Goal: Task Accomplishment & Management: Use online tool/utility

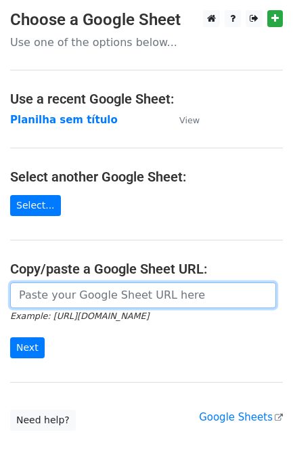
click at [76, 299] on input "url" at bounding box center [143, 295] width 266 height 26
paste input "https://docs.google.com/spreadsheets/d/11dGfEbGc57YceTrmeJPNe1kg2RUhHsyv8kR8EpL…"
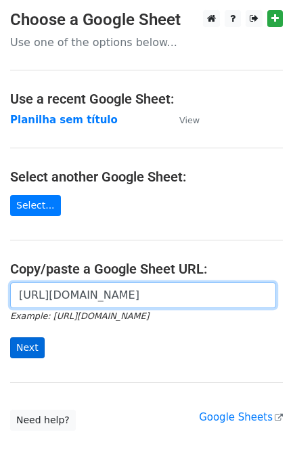
type input "[URL][DOMAIN_NAME]"
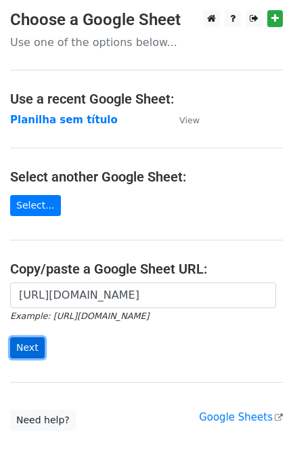
scroll to position [0, 0]
click at [35, 347] on input "Next" at bounding box center [27, 347] width 35 height 21
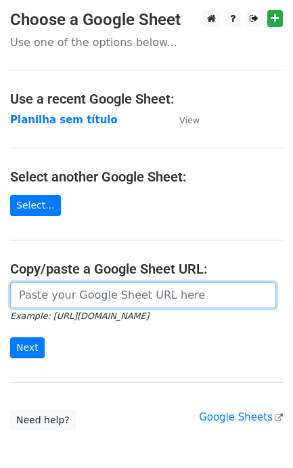
click at [75, 303] on input "url" at bounding box center [143, 295] width 266 height 26
paste input "https://docs.google.com/spreadsheets/d/11dGfEbGc57YceTrmeJPNe1kg2RUhHsyv8kR8EpL…"
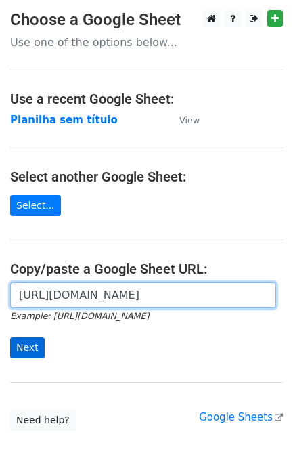
scroll to position [0, 298]
type input "https://docs.google.com/spreadsheets/d/11dGfEbGc57YceTrmeJPNe1kg2RUhHsyv8kR8EpL…"
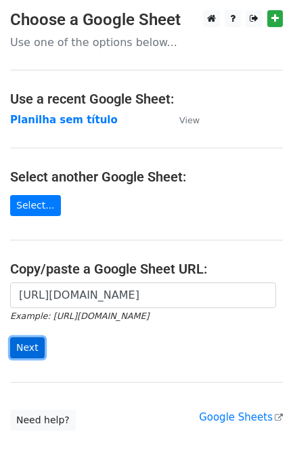
click at [29, 352] on input "Next" at bounding box center [27, 347] width 35 height 21
type input "https://docs.google.com/spreadsheets/d/11dGfEbGc57YceTrmeJPNe1kg2RUhHsyv8kR8EpL…"
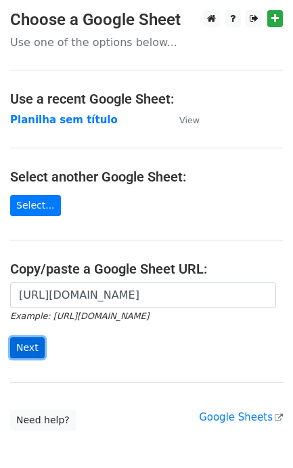
click at [24, 353] on input "Next" at bounding box center [27, 347] width 35 height 21
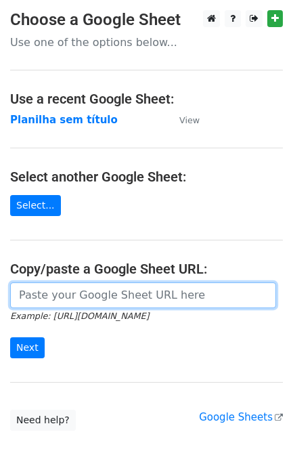
click at [78, 303] on input "url" at bounding box center [143, 295] width 266 height 26
paste input "[URL][DOMAIN_NAME]"
type input "[URL][DOMAIN_NAME]"
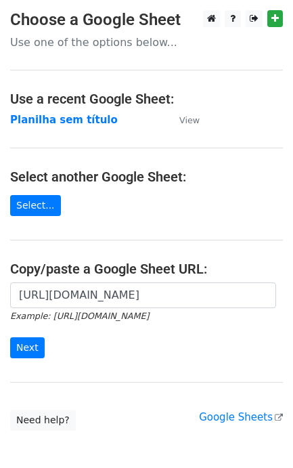
click at [29, 332] on form "https://docs.google.com/spreadsheets/d/11dGfEbGc57YceTrmeJPNe1kg2RUhHsyv8kR8EpL…" at bounding box center [146, 320] width 273 height 76
click at [35, 345] on input "Next" at bounding box center [27, 347] width 35 height 21
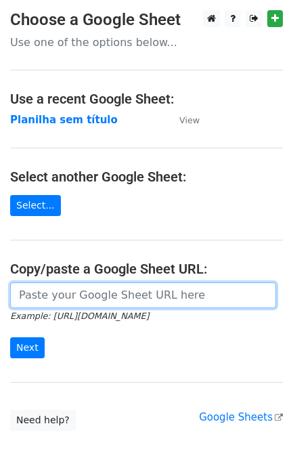
click at [139, 292] on input "url" at bounding box center [143, 295] width 266 height 26
paste input "[URL][DOMAIN_NAME]"
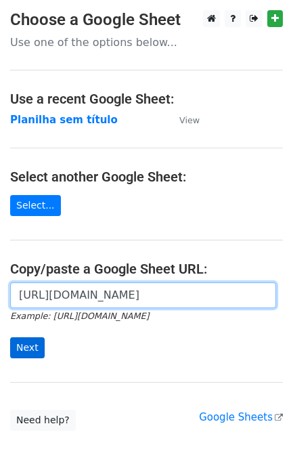
type input "[URL][DOMAIN_NAME]"
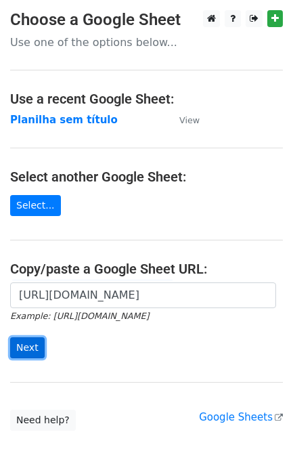
scroll to position [0, 0]
click at [34, 345] on input "Next" at bounding box center [27, 347] width 35 height 21
